Goal: Navigation & Orientation: Find specific page/section

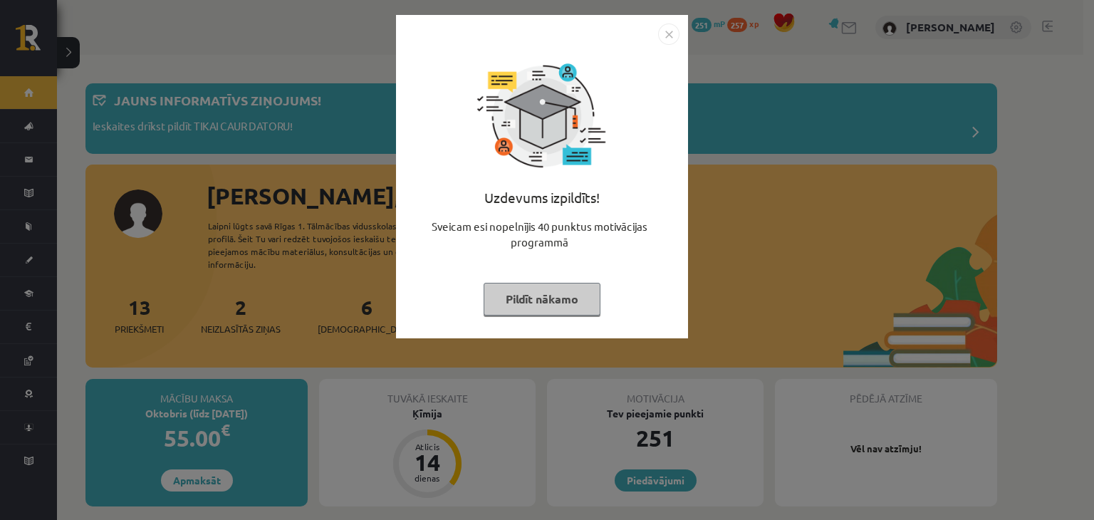
click at [667, 33] on img "Close" at bounding box center [668, 34] width 21 height 21
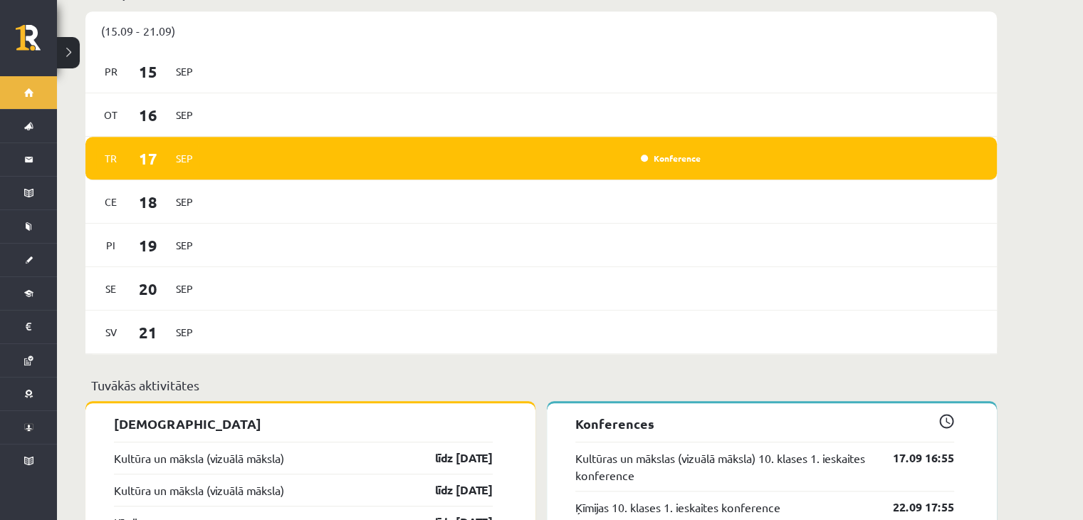
scroll to position [1017, 0]
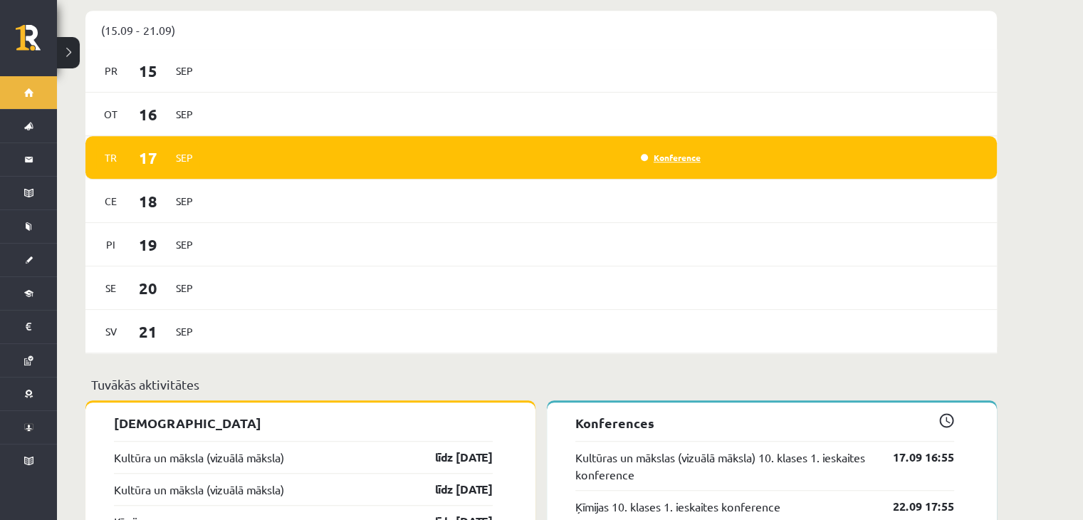
click at [672, 152] on link "Konference" at bounding box center [671, 157] width 60 height 11
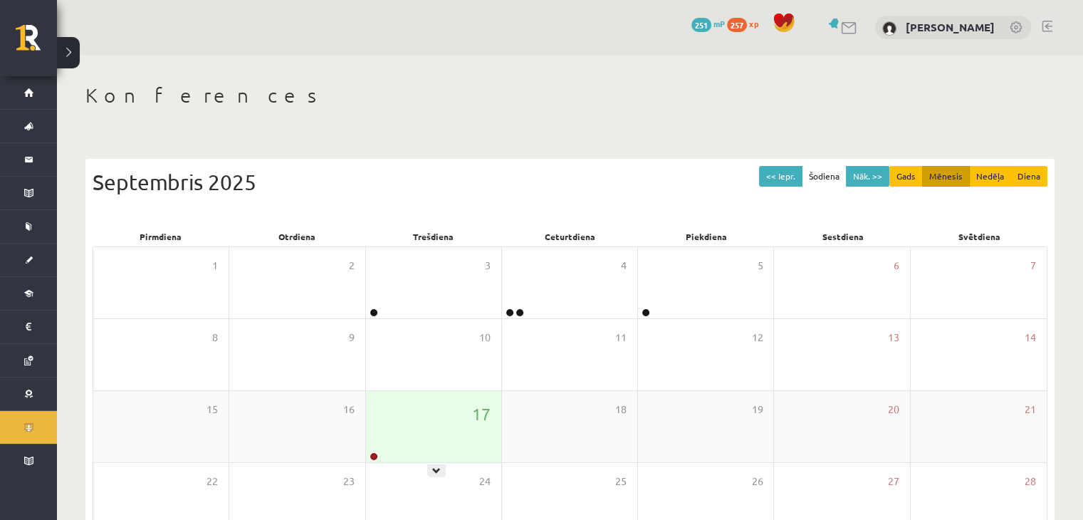
click at [397, 436] on div "17" at bounding box center [433, 426] width 135 height 71
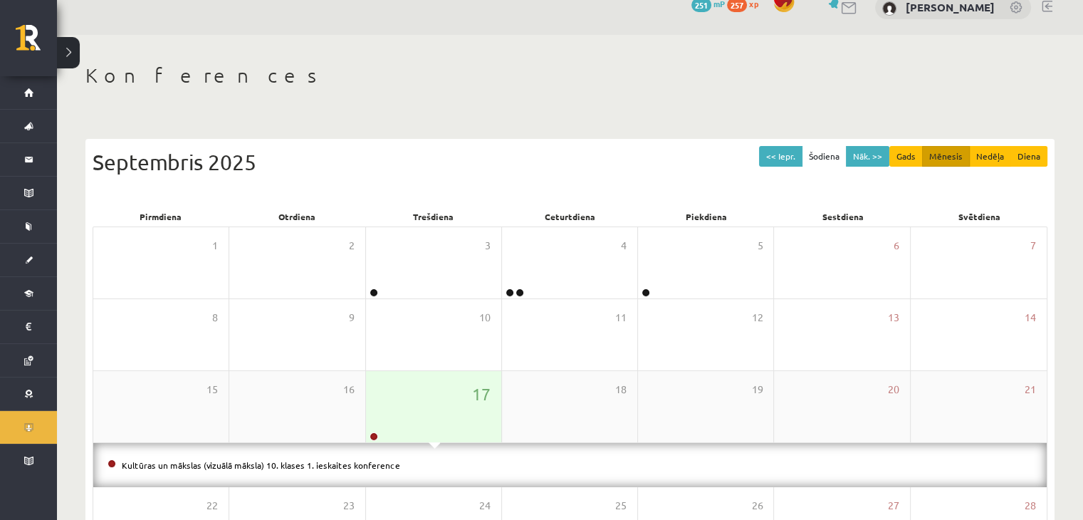
scroll to position [23, 0]
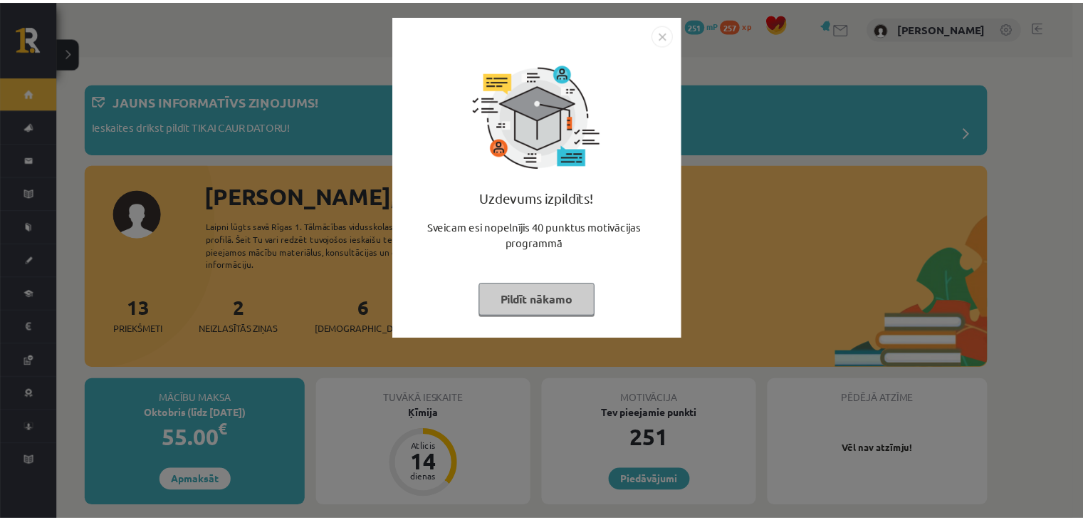
scroll to position [1017, 0]
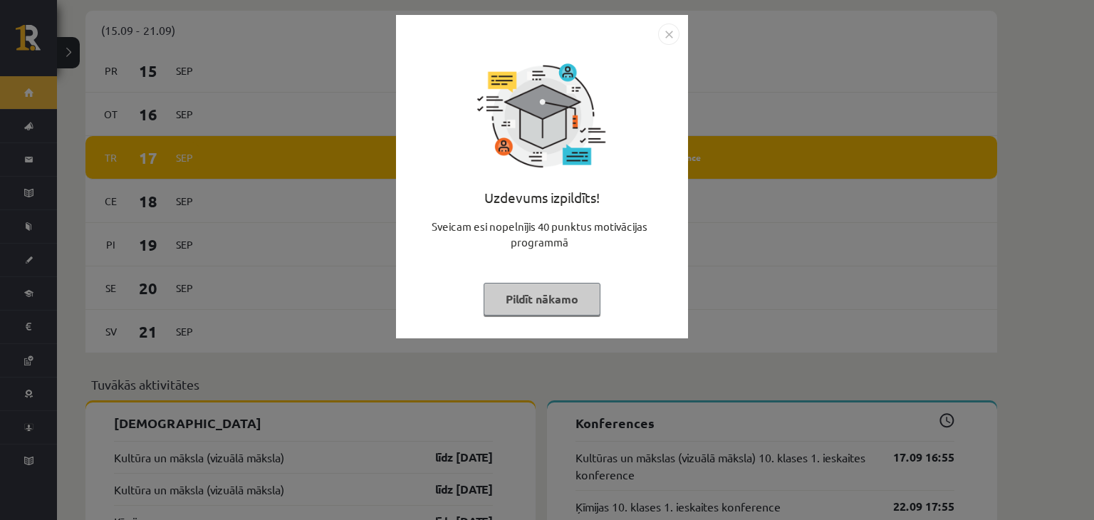
click at [669, 35] on img "Close" at bounding box center [668, 34] width 21 height 21
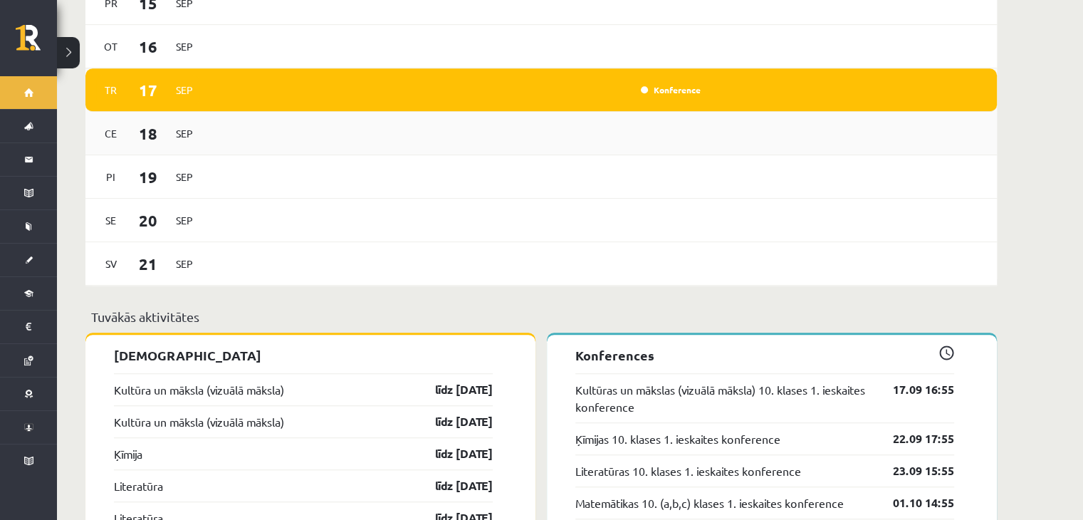
scroll to position [1086, 0]
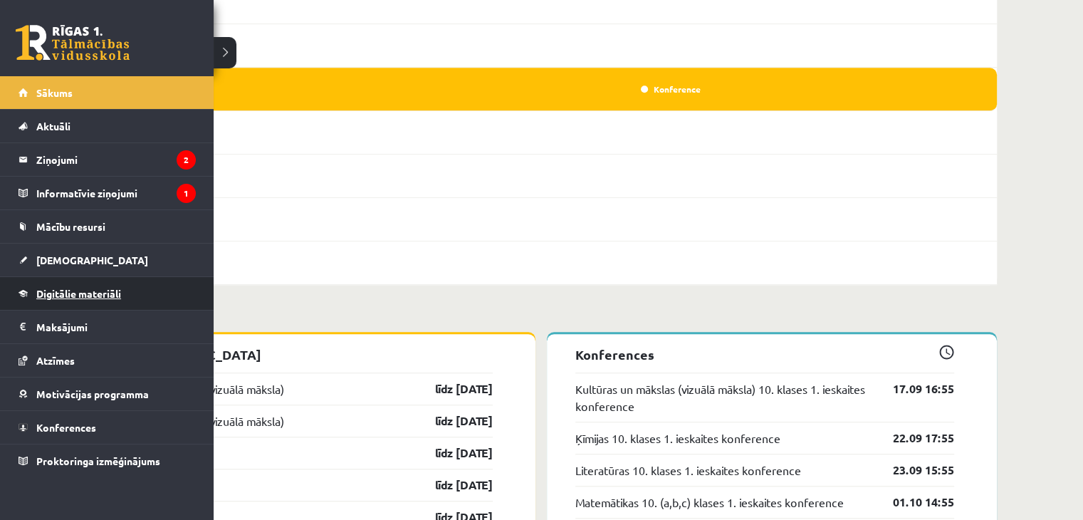
click at [48, 283] on link "Digitālie materiāli" at bounding box center [107, 293] width 177 height 33
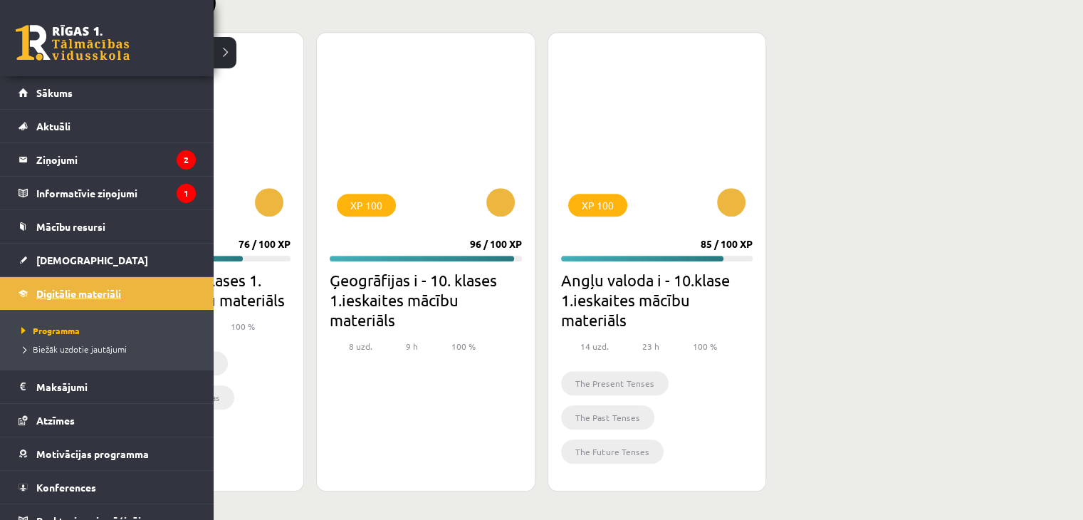
scroll to position [933, 0]
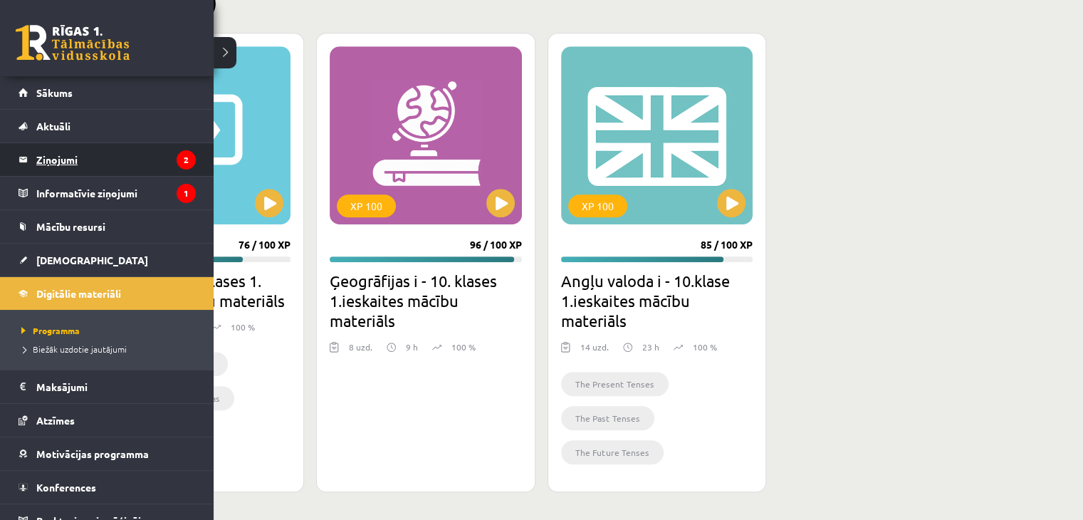
click at [78, 152] on legend "Ziņojumi 2" at bounding box center [116, 159] width 160 height 33
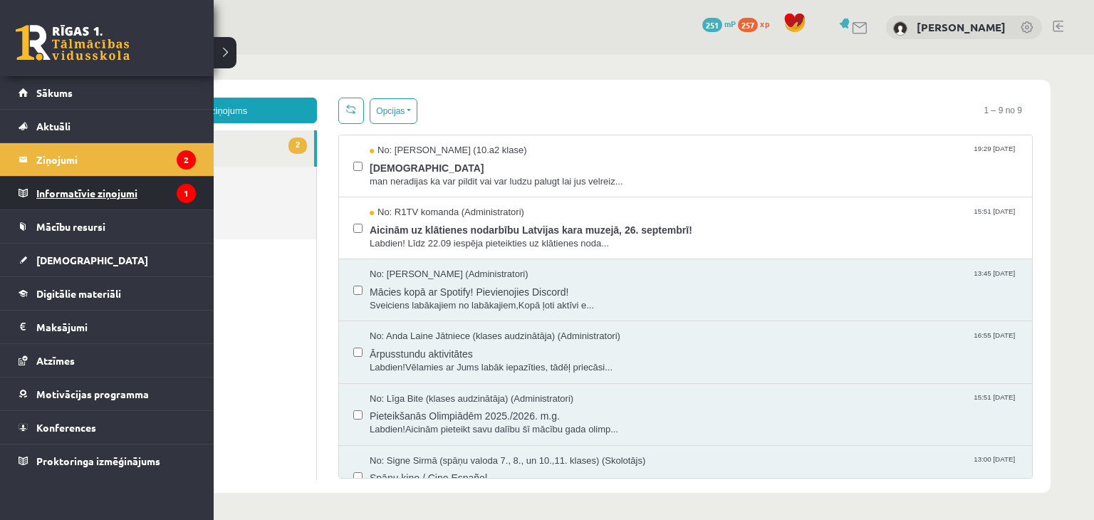
click at [63, 192] on legend "Informatīvie ziņojumi 1" at bounding box center [116, 193] width 160 height 33
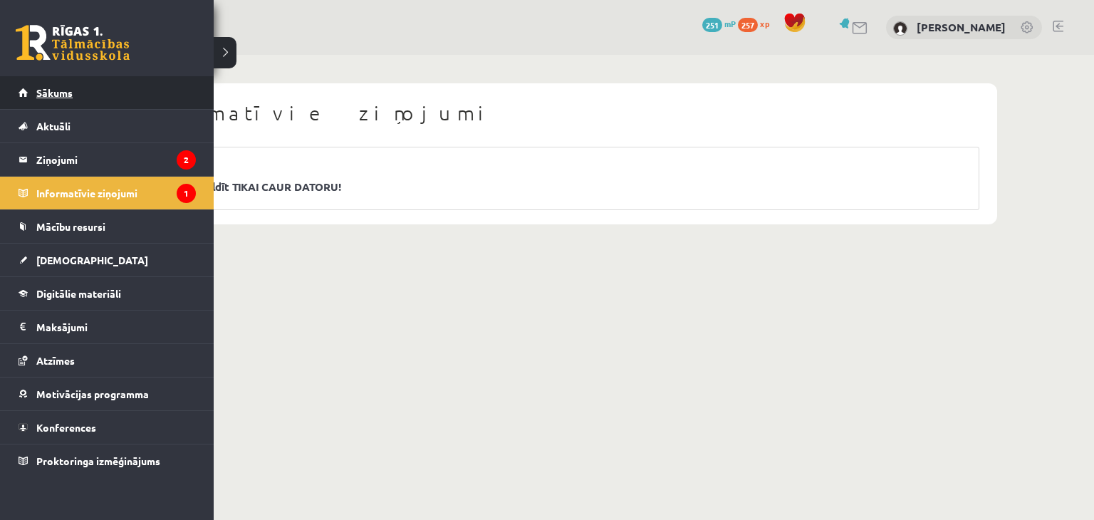
click at [33, 106] on link "Sākums" at bounding box center [107, 92] width 177 height 33
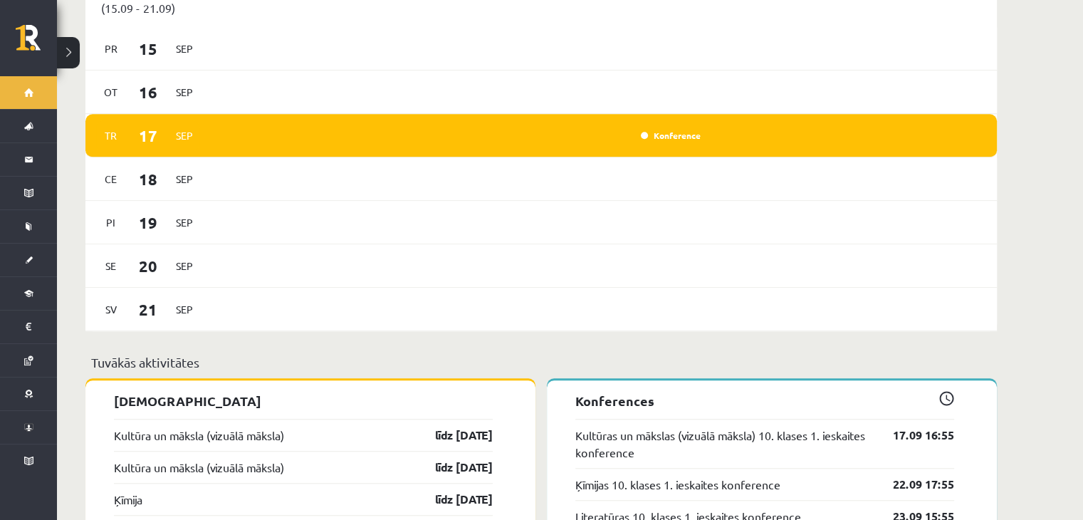
scroll to position [1062, 0]
